Goal: Transaction & Acquisition: Download file/media

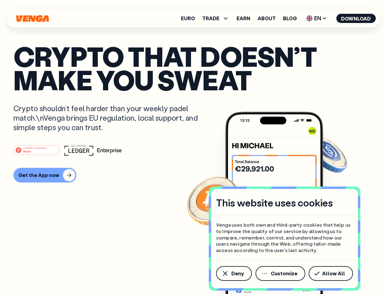
click at [193, 147] on div "#1 PRODUCT OF THE MONTH Web3" at bounding box center [192, 149] width 359 height 11
click at [234, 273] on span "Deny" at bounding box center [237, 273] width 13 height 5
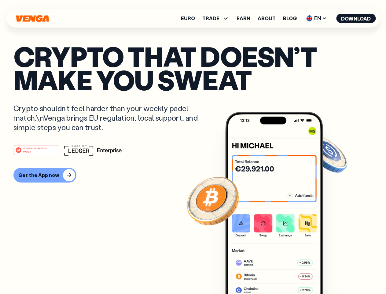
click at [281, 273] on img at bounding box center [274, 214] width 98 height 205
click at [332, 273] on article "Crypto that doesn’t make you sweat Crypto shouldn’t feel harder than your weekl…" at bounding box center [192, 158] width 359 height 229
click at [218, 18] on span "TRADE" at bounding box center [210, 18] width 17 height 5
click at [317, 18] on span "EN" at bounding box center [316, 18] width 25 height 10
click at [356, 18] on button "Download" at bounding box center [355, 18] width 39 height 9
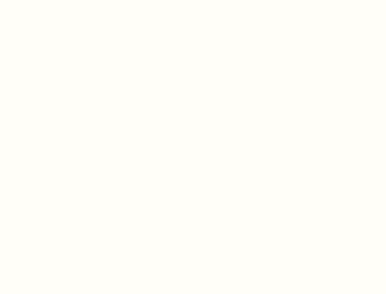
click at [44, 0] on html "This website uses cookies Venga uses both own and third-party cookies that help…" at bounding box center [193, 0] width 386 height 0
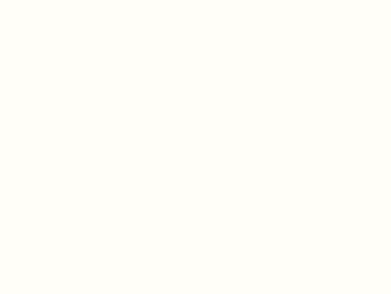
click at [37, 0] on html "This website uses cookies Venga uses both own and third-party cookies that help…" at bounding box center [195, 0] width 391 height 0
